Goal: Task Accomplishment & Management: Manage account settings

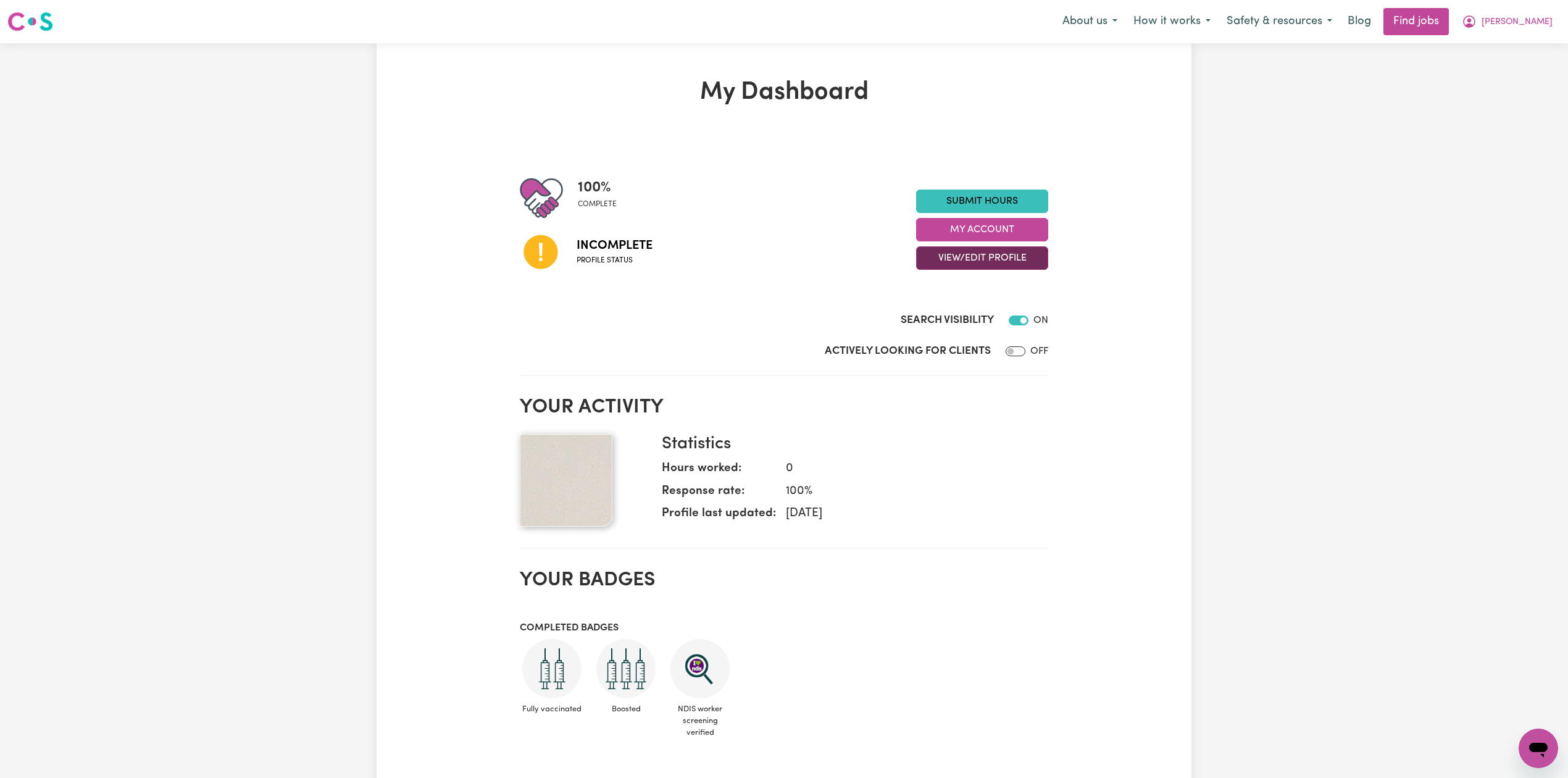
click at [969, 256] on button "View/Edit Profile" at bounding box center [982, 257] width 132 height 23
click at [972, 318] on link "Edit Profile" at bounding box center [975, 314] width 116 height 25
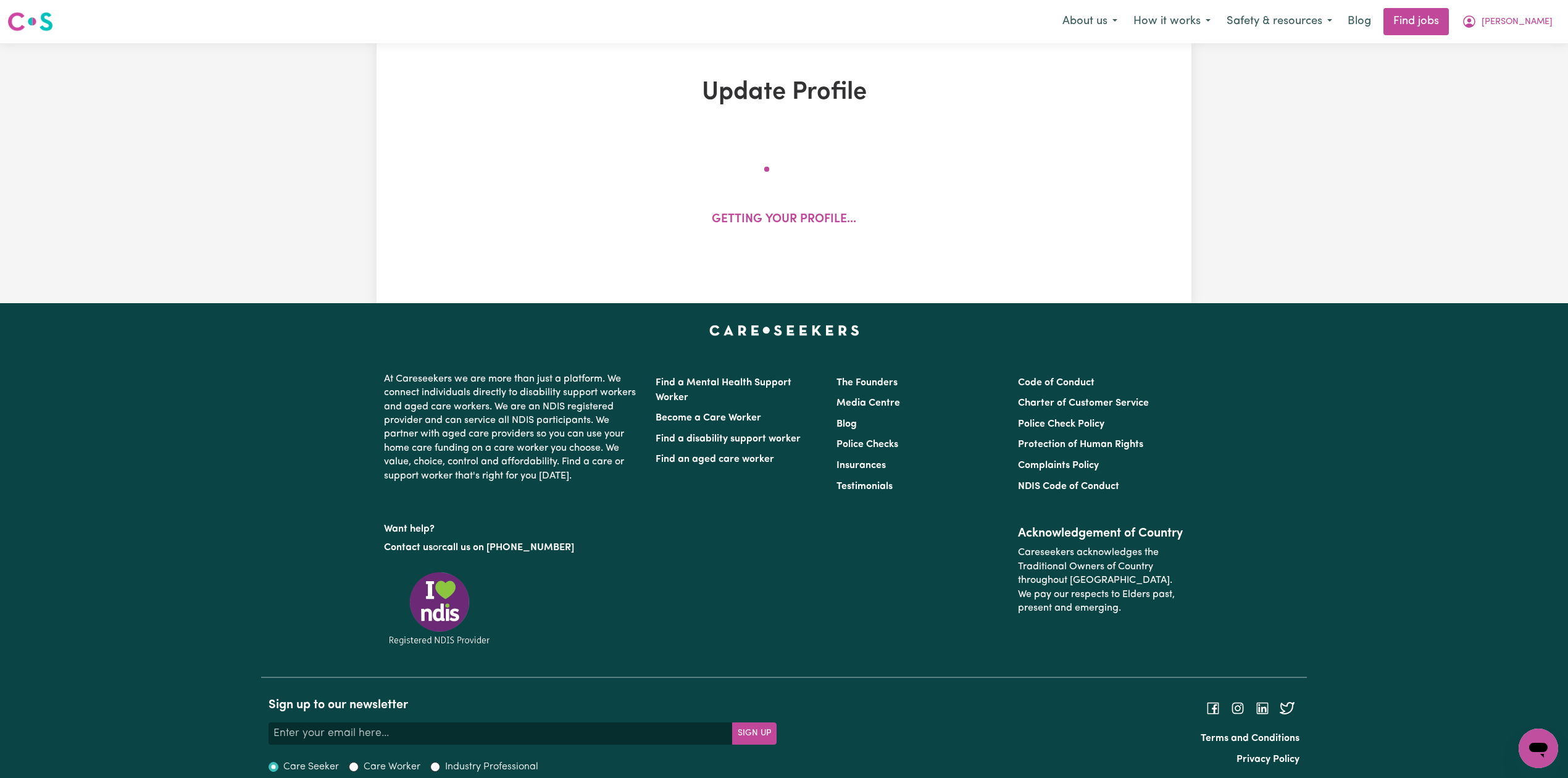
select select "[DEMOGRAPHIC_DATA]"
select select "[DEMOGRAPHIC_DATA] Work Visa"
select select "Studying a healthcare related degree or qualification"
select select "39"
select select "45"
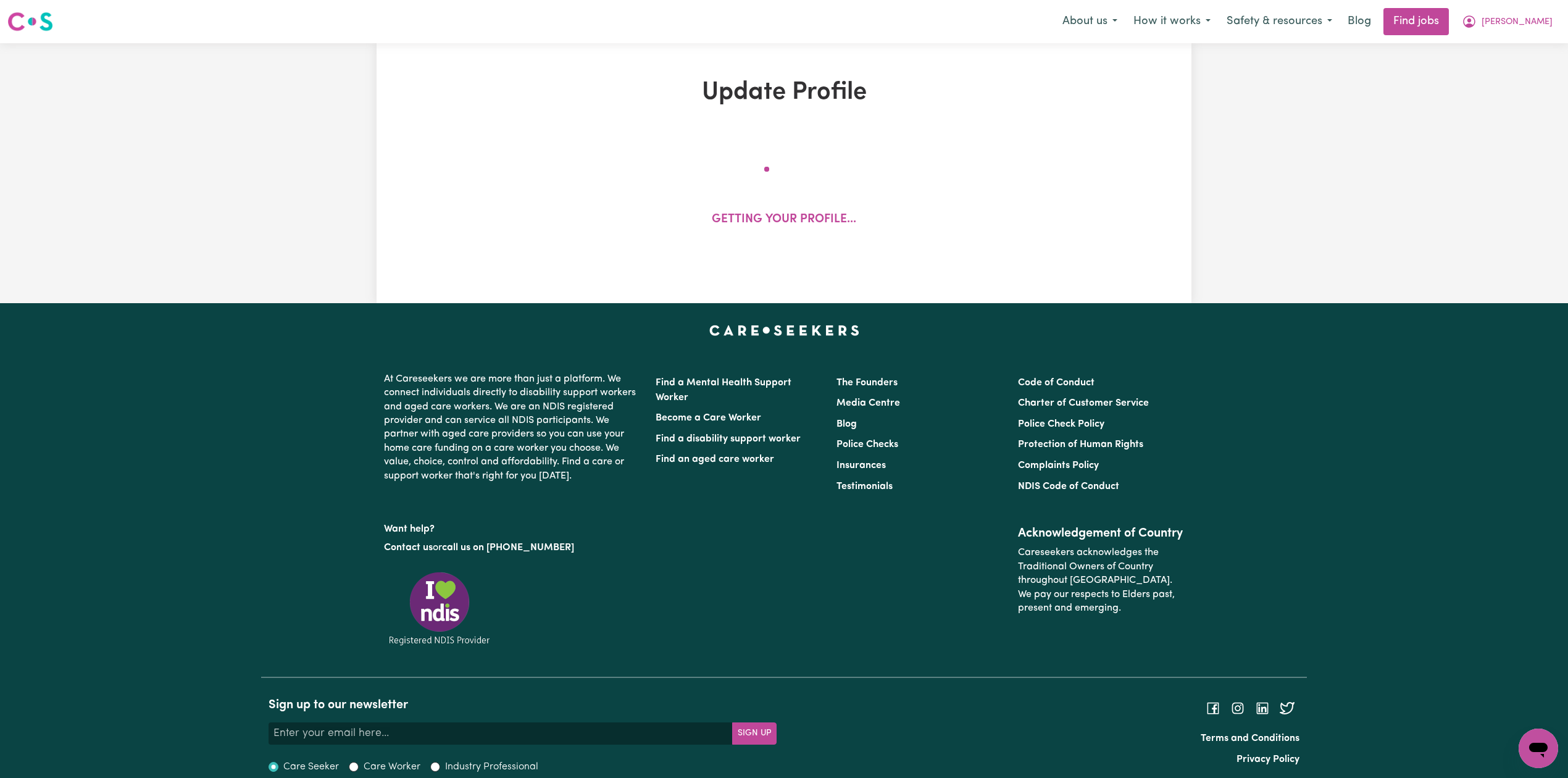
select select "65"
select select "71"
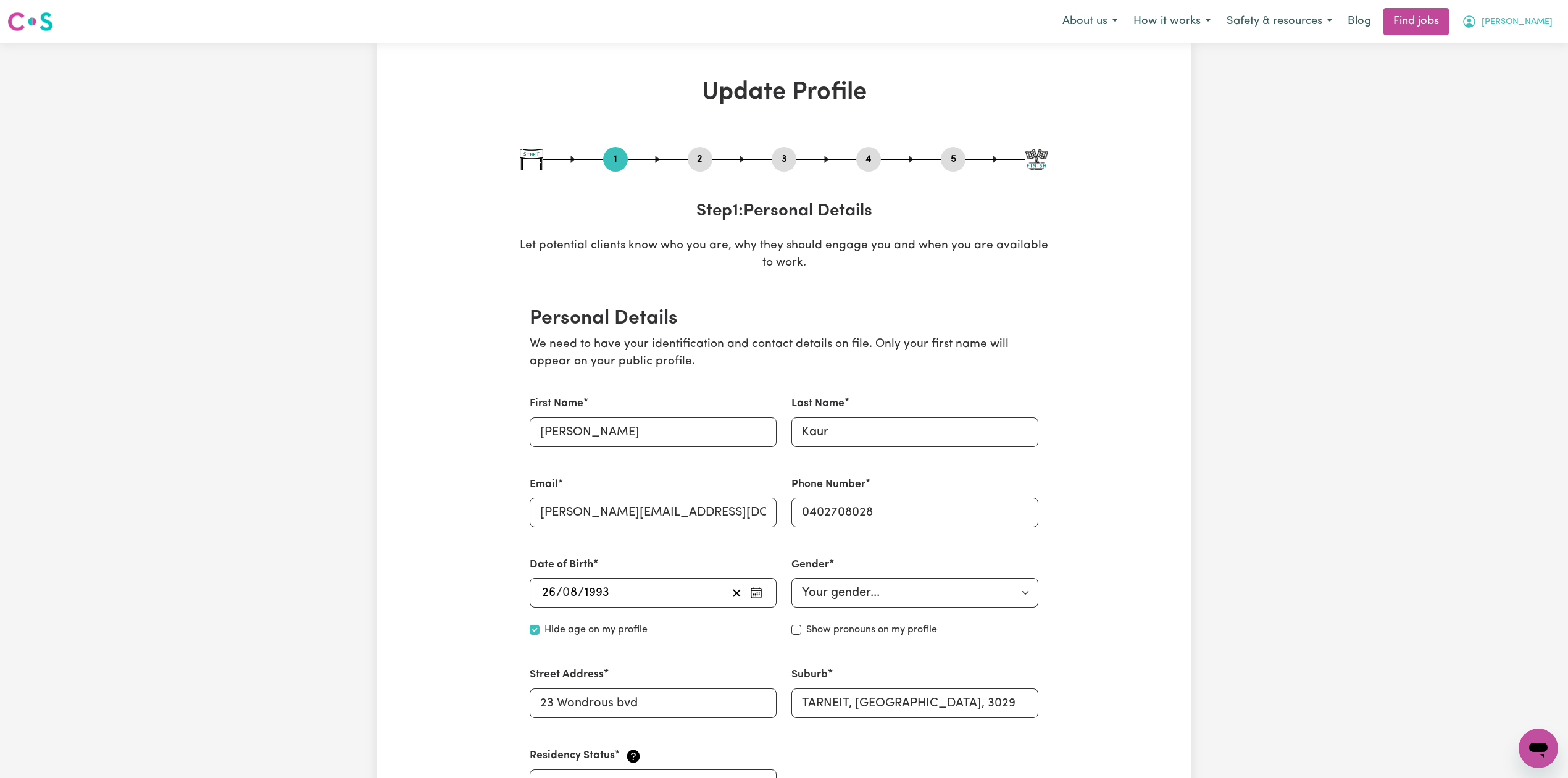
click at [1539, 13] on button "[PERSON_NAME]" at bounding box center [1507, 21] width 107 height 26
click at [1522, 89] on link "Logout" at bounding box center [1511, 94] width 97 height 23
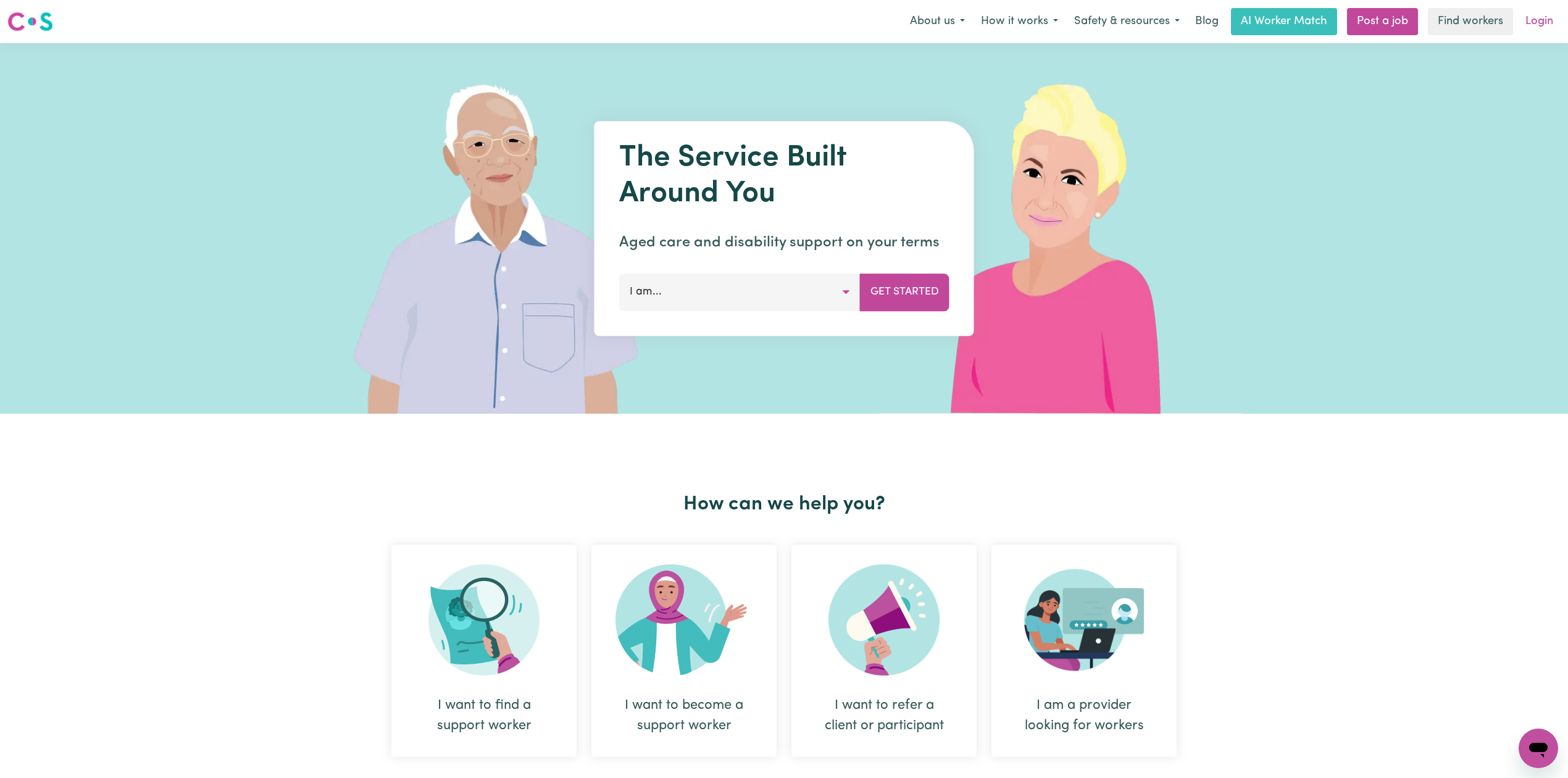
click at [1536, 30] on link "Login" at bounding box center [1539, 21] width 42 height 27
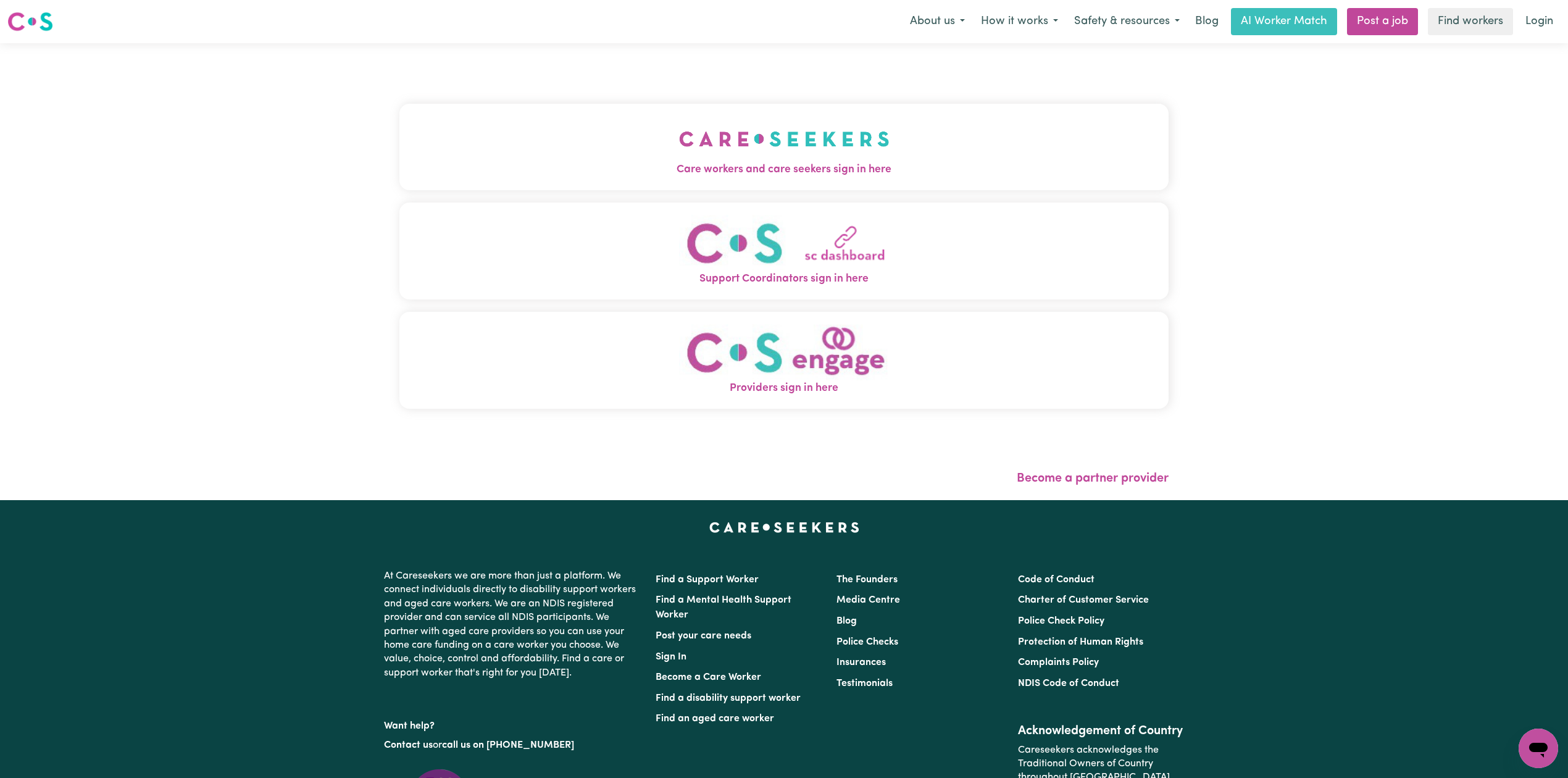
click at [672, 147] on button "Care workers and care seekers sign in here" at bounding box center [784, 148] width 770 height 87
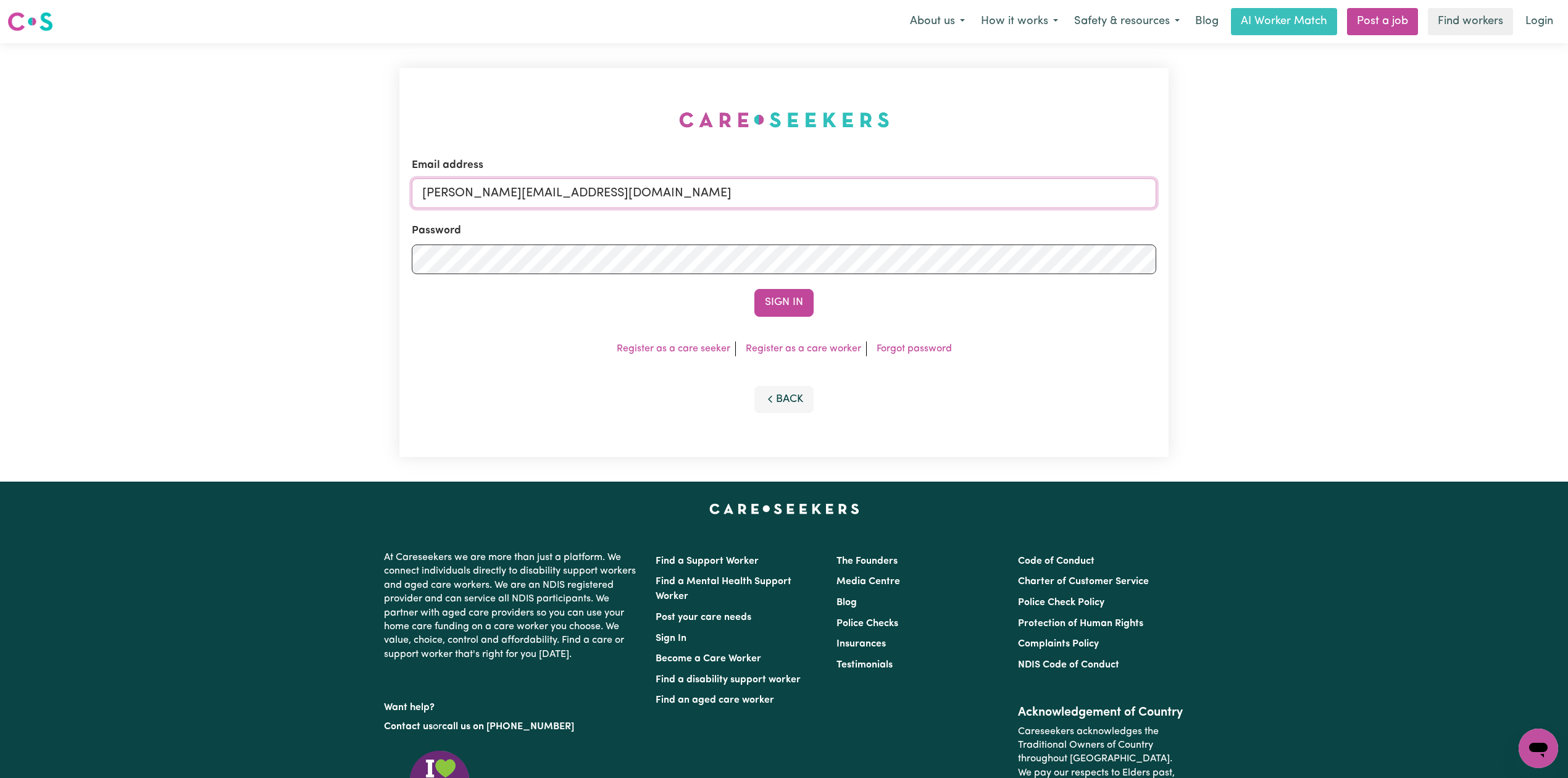
drag, startPoint x: 661, startPoint y: 188, endPoint x: 599, endPoint y: 205, distance: 64.3
click at [660, 188] on input "[PERSON_NAME][EMAIL_ADDRESS][DOMAIN_NAME]" at bounding box center [784, 193] width 744 height 30
drag, startPoint x: 487, startPoint y: 191, endPoint x: 830, endPoint y: 217, distance: 344.0
click at [833, 215] on form "Email address Superuser~[EMAIL_ADDRESS][DOMAIN_NAME] Password Sign In" at bounding box center [784, 236] width 744 height 159
type input "Superuser~[EMAIL_ADDRESS][DOMAIN_NAME]"
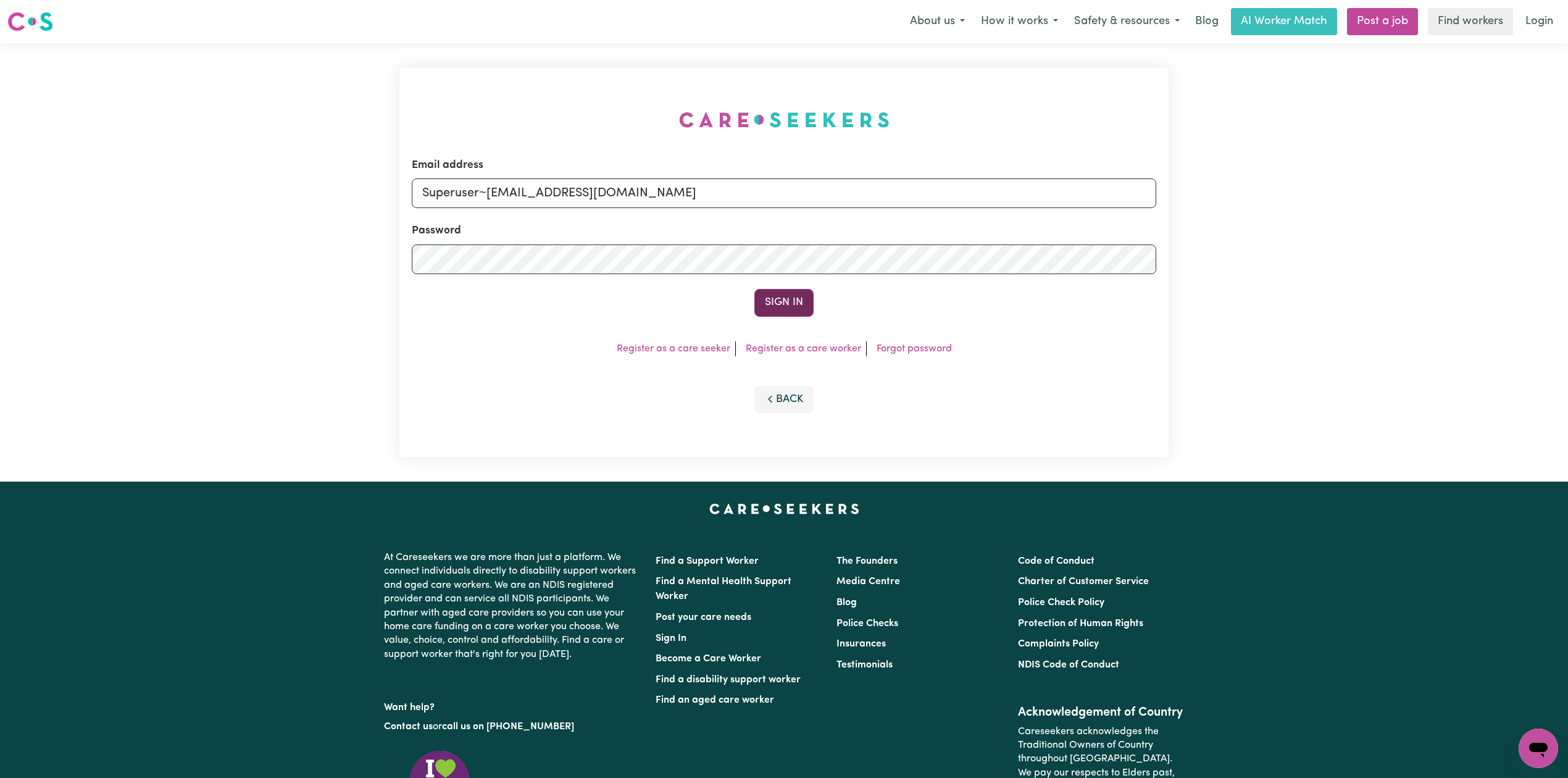
click at [783, 307] on button "Sign In" at bounding box center [783, 303] width 59 height 27
